Goal: Information Seeking & Learning: Check status

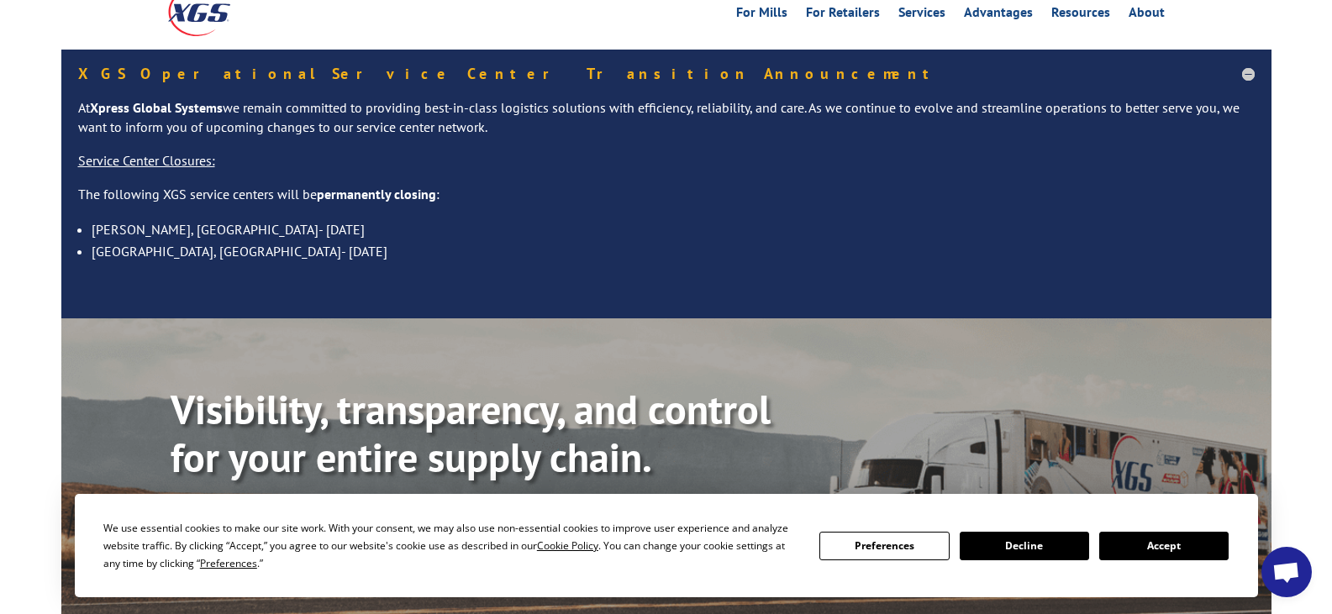
scroll to position [252, 0]
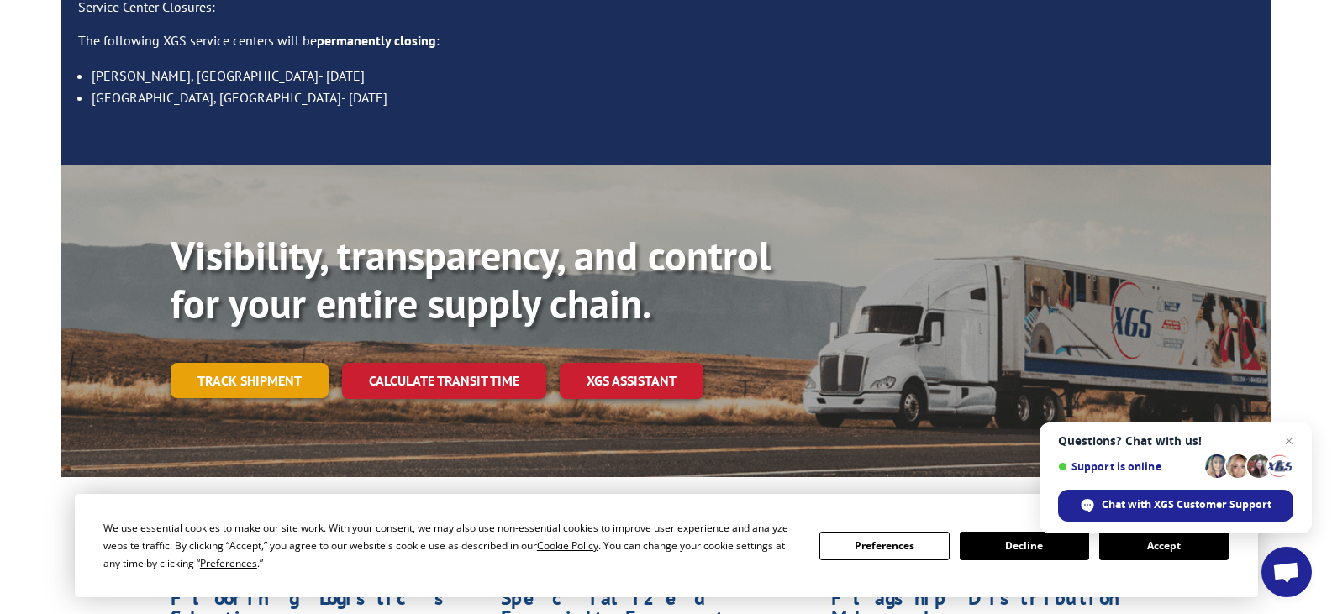
click at [234, 363] on link "Track shipment" at bounding box center [250, 380] width 158 height 35
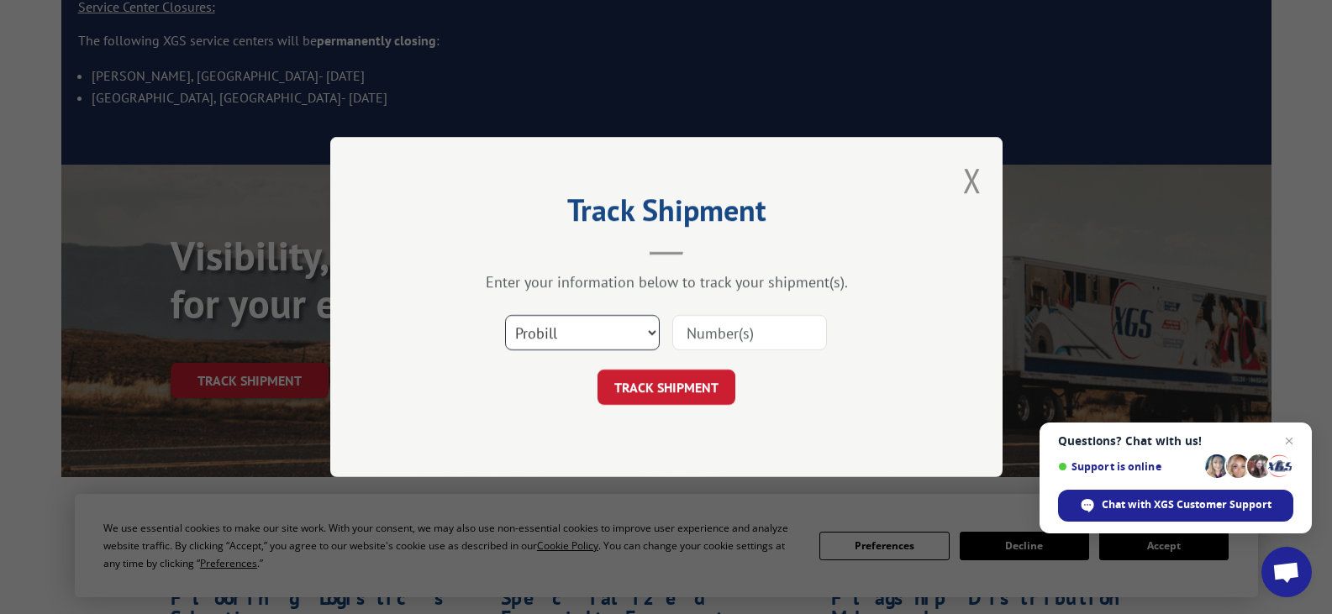
click at [615, 342] on select "Select category... Probill BOL PO" at bounding box center [582, 332] width 155 height 35
select select "bol"
click at [505, 315] on select "Select category... Probill BOL PO" at bounding box center [582, 332] width 155 height 35
drag, startPoint x: 707, startPoint y: 338, endPoint x: 691, endPoint y: 330, distance: 17.7
click at [707, 338] on input at bounding box center [749, 332] width 155 height 35
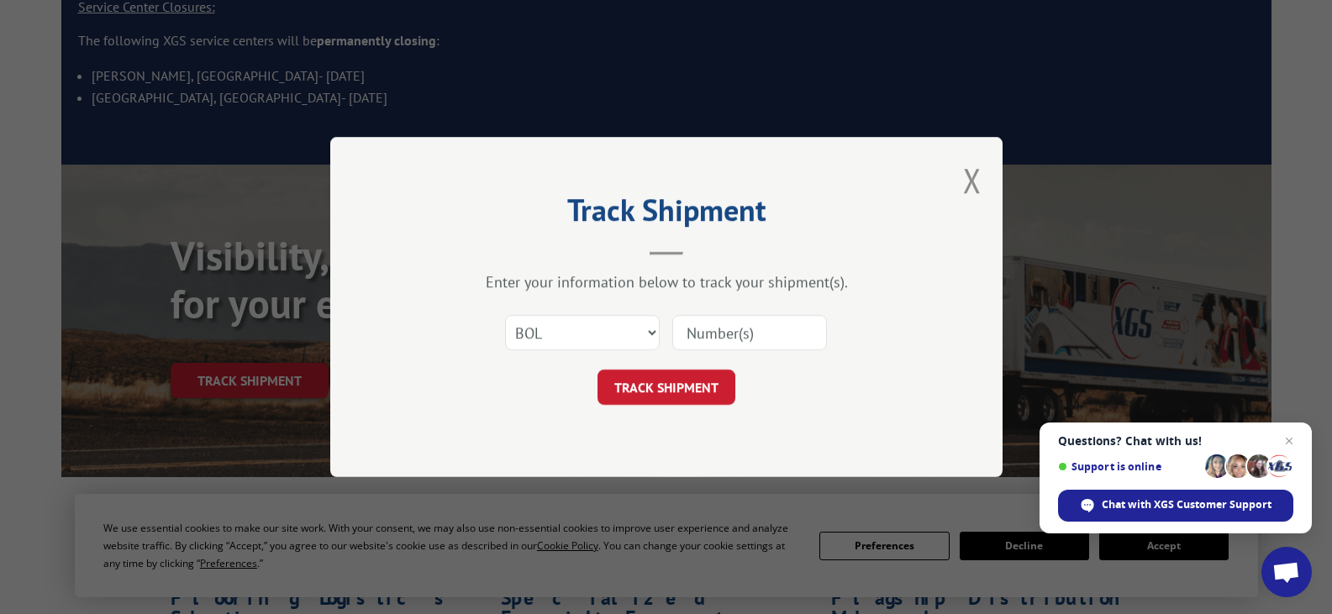
paste input "5106046"
type input "5106046"
click at [660, 382] on button "TRACK SHIPMENT" at bounding box center [666, 387] width 138 height 35
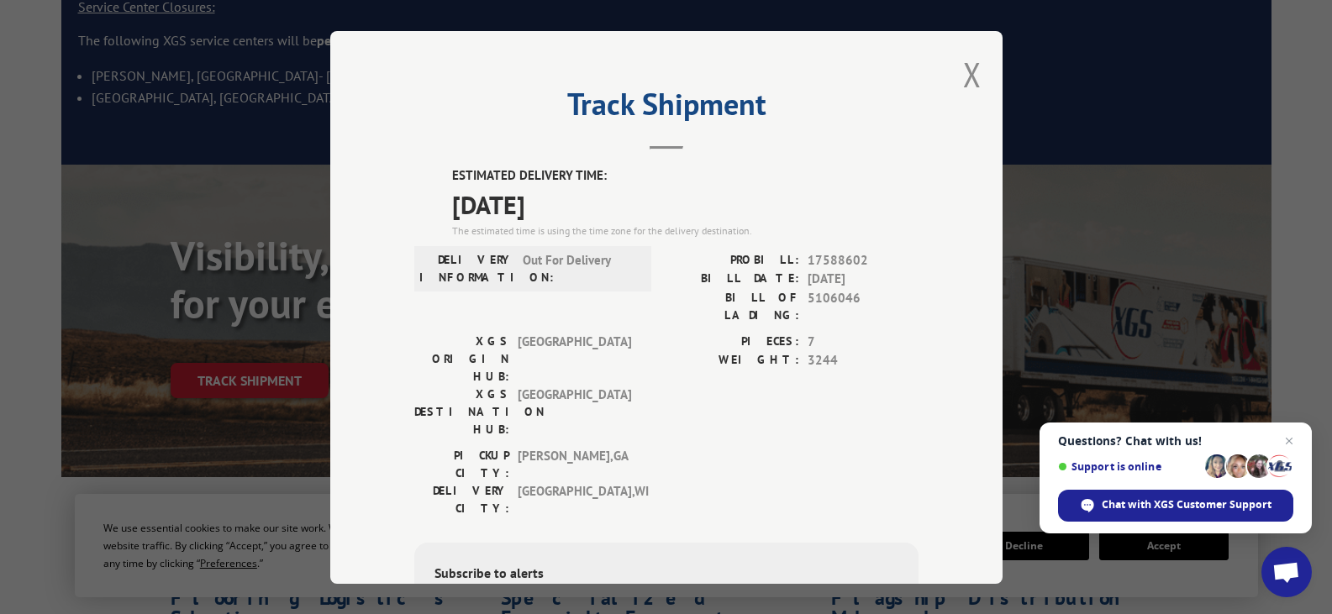
scroll to position [0, 0]
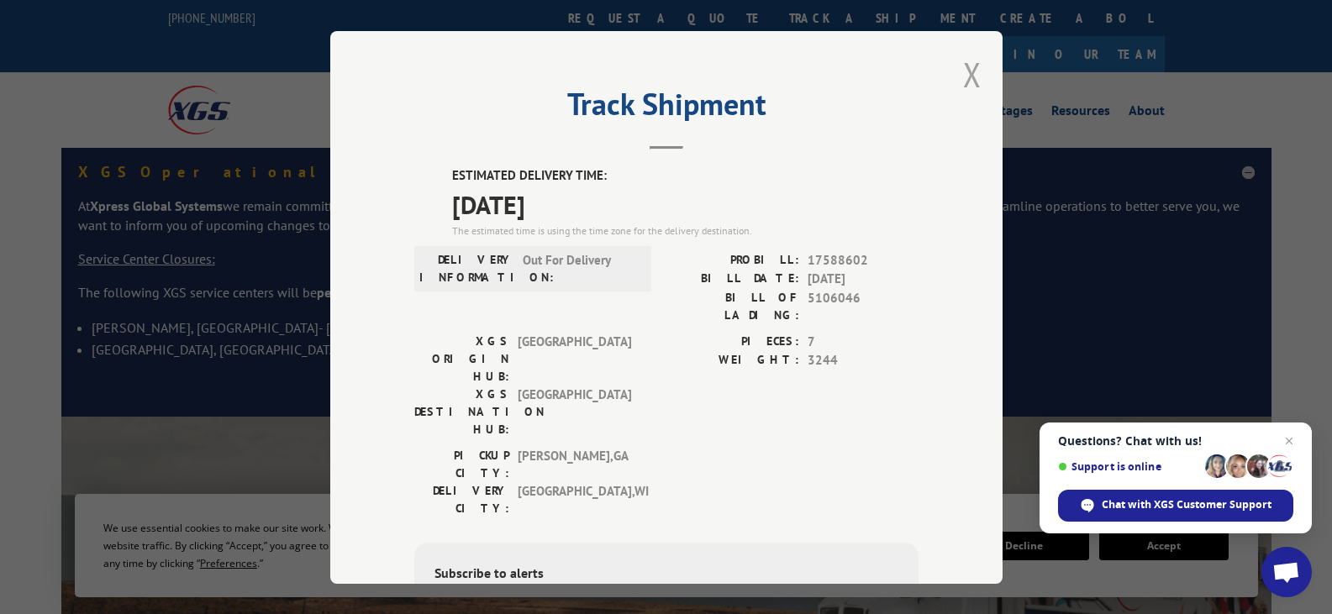
click at [963, 84] on button "Close modal" at bounding box center [972, 74] width 18 height 45
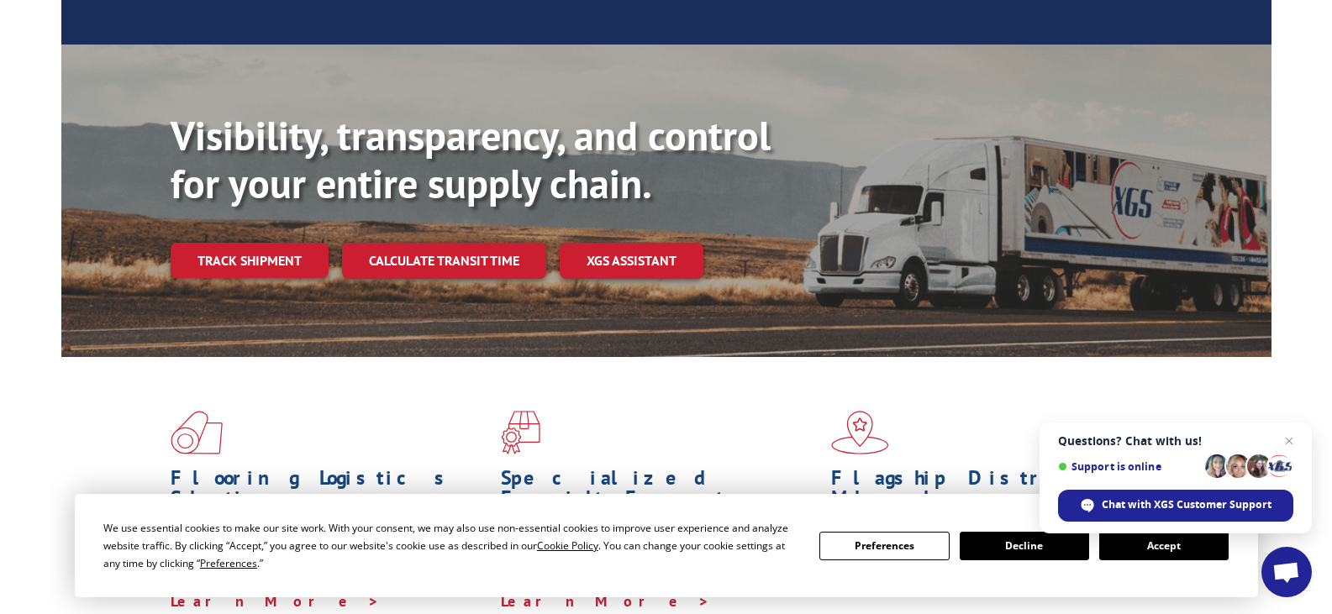
scroll to position [504, 0]
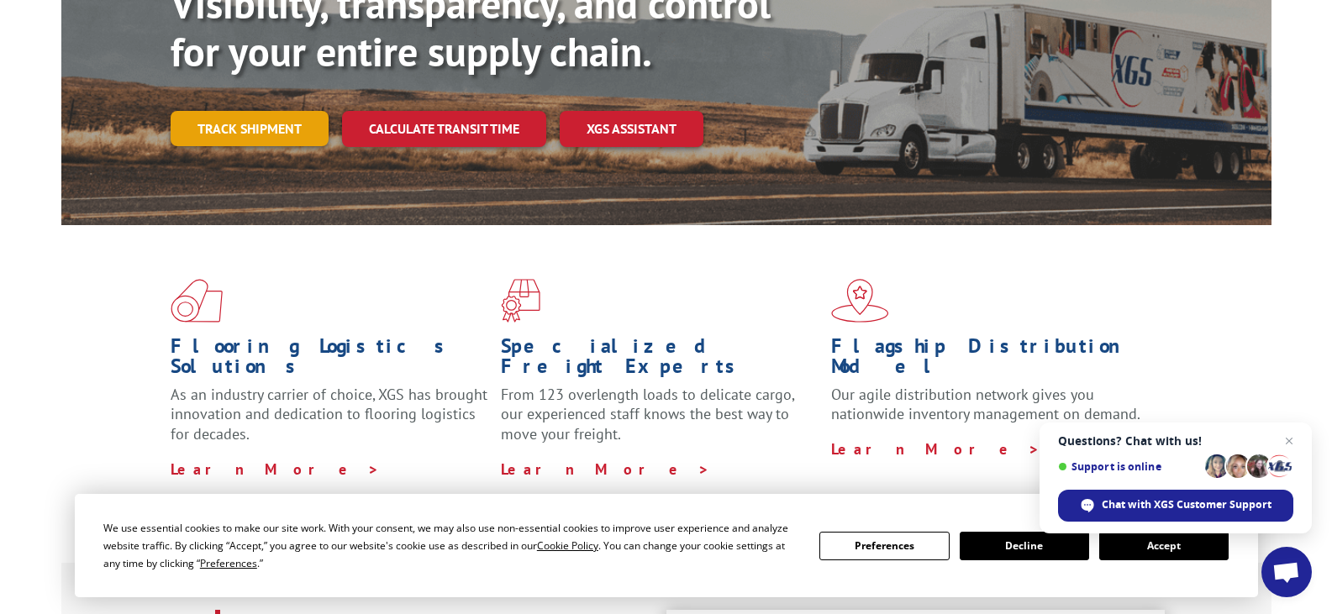
click at [241, 111] on link "Track shipment" at bounding box center [250, 128] width 158 height 35
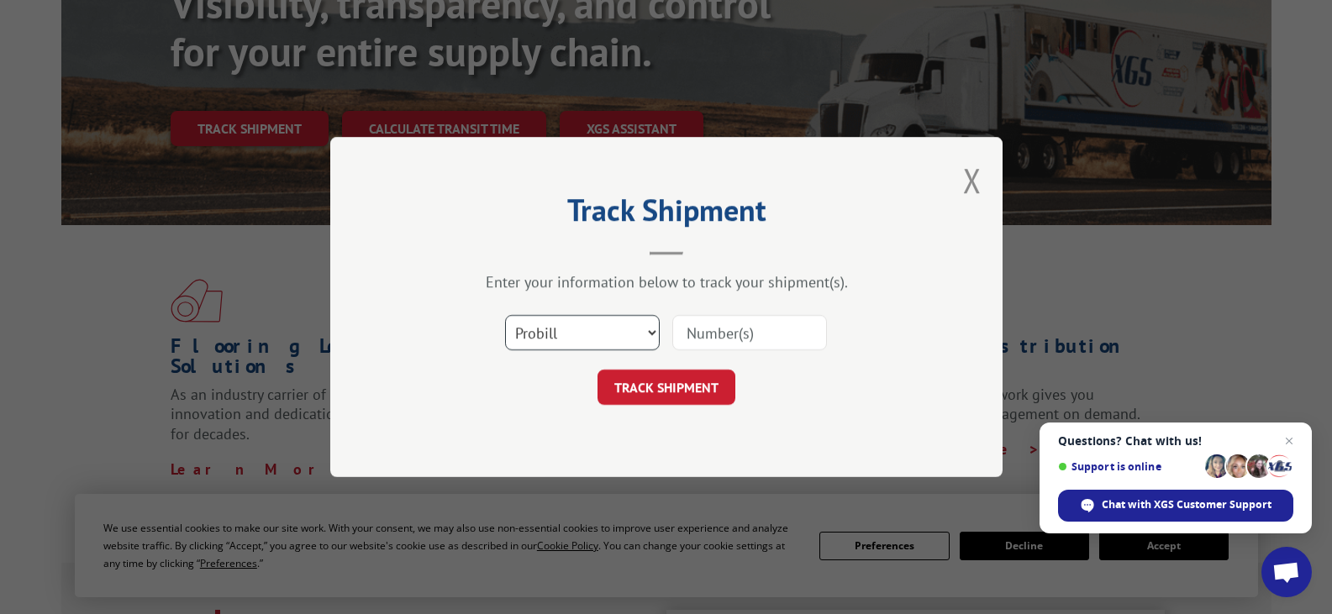
click at [539, 338] on select "Select category... Probill BOL PO" at bounding box center [582, 332] width 155 height 35
select select "bol"
click at [505, 315] on select "Select category... Probill BOL PO" at bounding box center [582, 332] width 155 height 35
click at [695, 344] on input at bounding box center [749, 332] width 155 height 35
paste input "5106046"
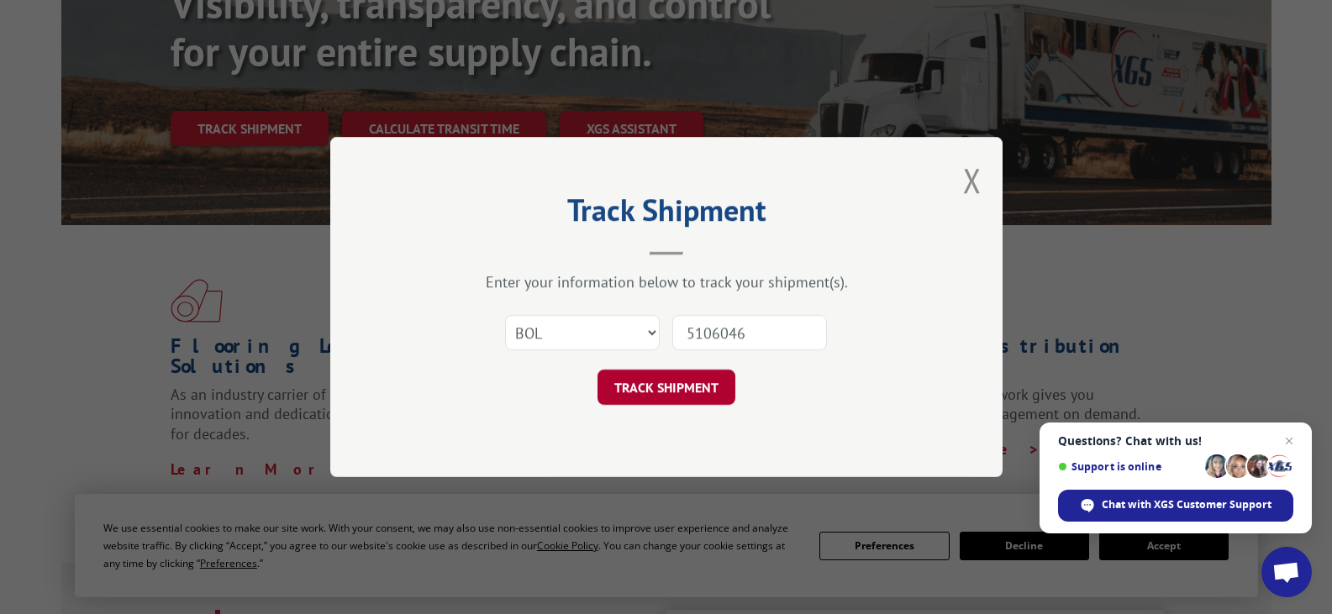
type input "5106046"
click at [645, 383] on button "TRACK SHIPMENT" at bounding box center [666, 387] width 138 height 35
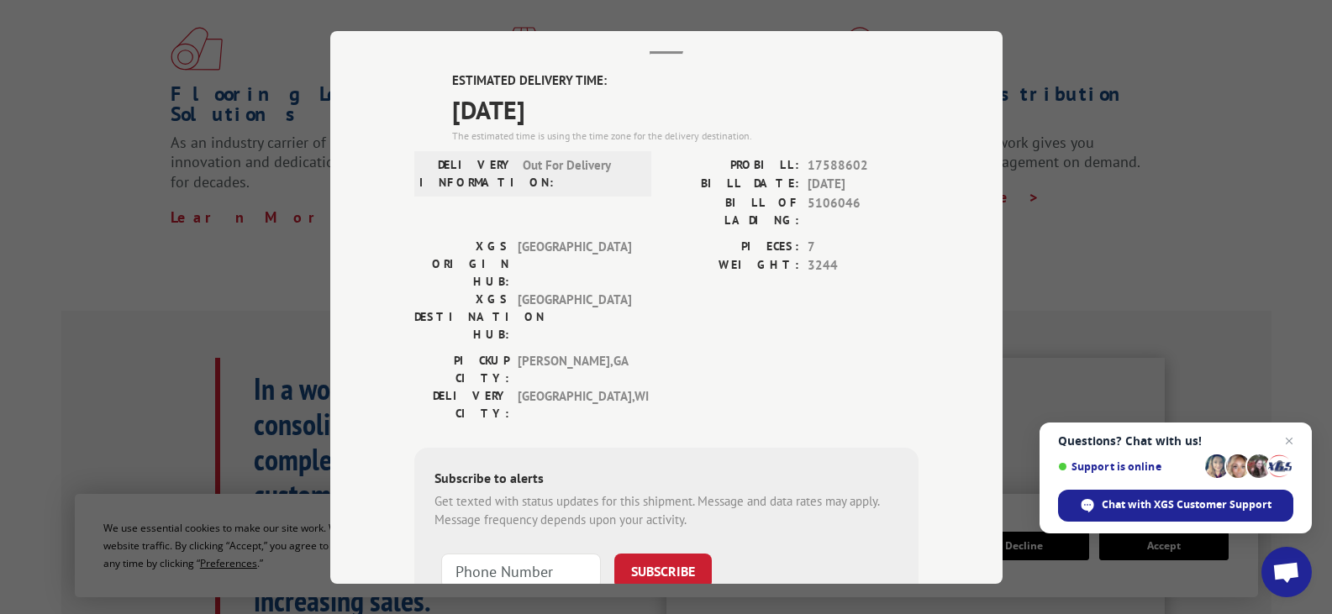
scroll to position [0, 0]
